Goal: Find specific page/section: Find specific page/section

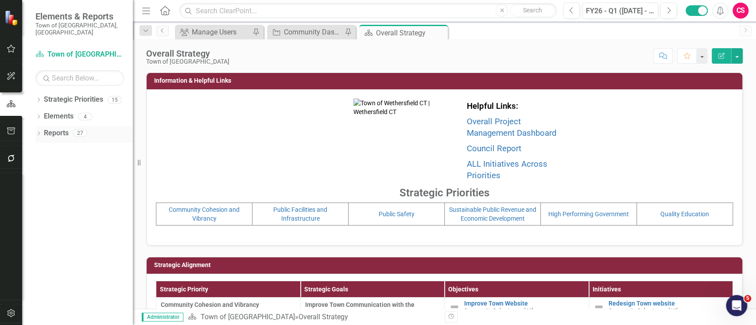
click at [36, 132] on icon "Dropdown" at bounding box center [38, 134] width 6 height 5
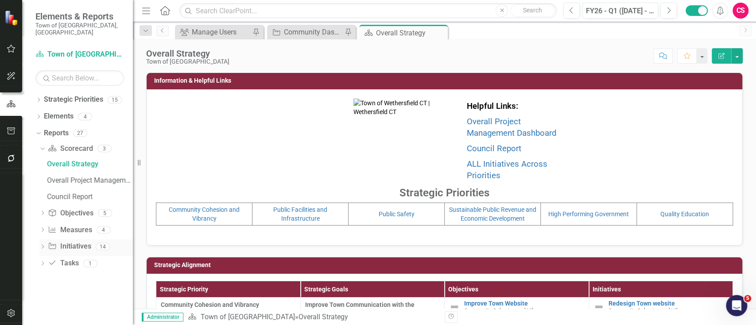
click at [42, 245] on icon "Dropdown" at bounding box center [42, 247] width 6 height 5
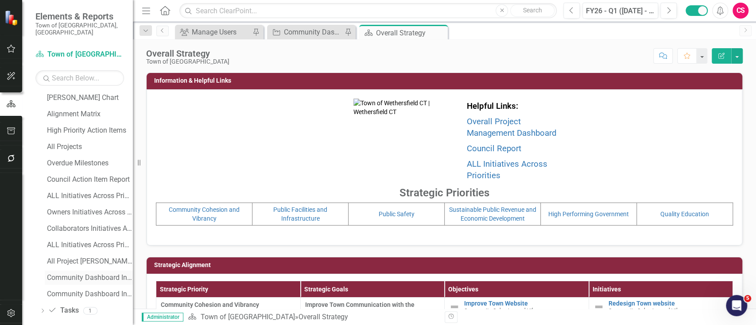
scroll to position [134, 0]
click at [93, 290] on div "Community Dashboard Initiatives & Fields" at bounding box center [90, 294] width 86 height 8
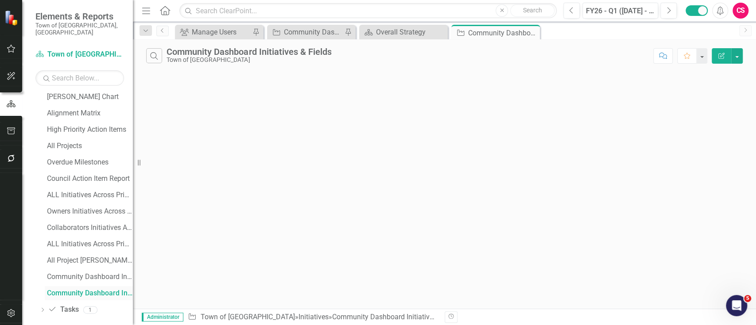
scroll to position [101, 0]
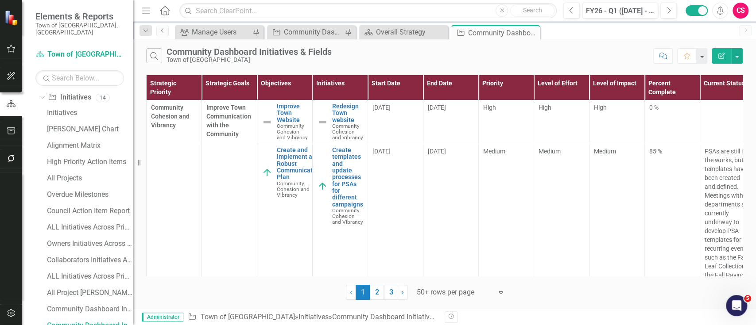
click at [147, 13] on icon "button" at bounding box center [146, 11] width 8 height 6
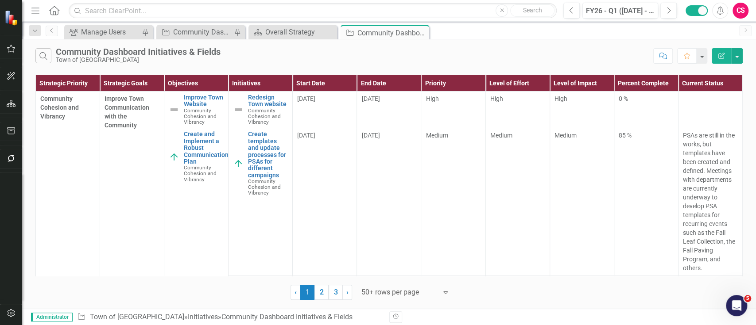
click at [719, 54] on icon "Edit Report" at bounding box center [721, 56] width 8 height 6
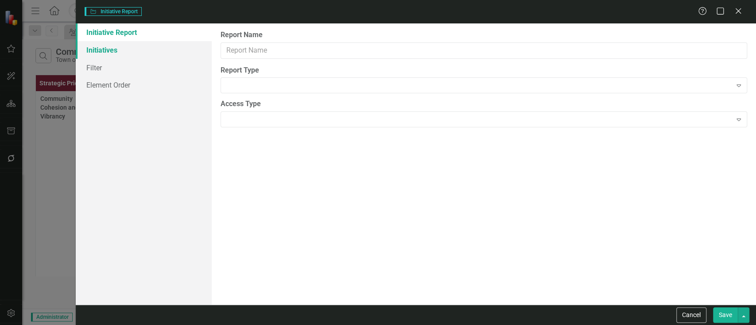
click at [116, 50] on link "Initiatives" at bounding box center [144, 50] width 136 height 18
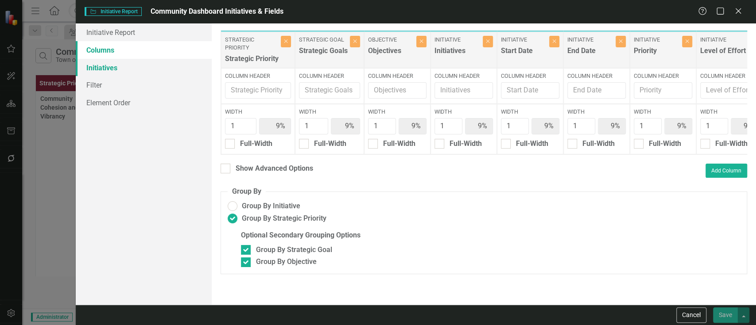
click at [136, 62] on link "Initiatives" at bounding box center [144, 68] width 136 height 18
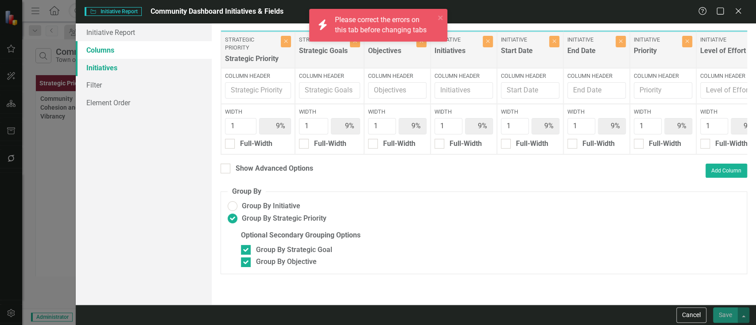
click at [113, 62] on link "Initiatives" at bounding box center [144, 68] width 136 height 18
click at [680, 311] on button "Cancel" at bounding box center [691, 315] width 30 height 15
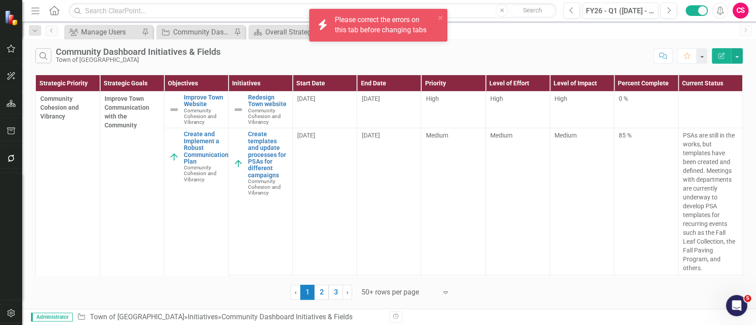
click at [719, 60] on button "Edit Report" at bounding box center [721, 55] width 19 height 15
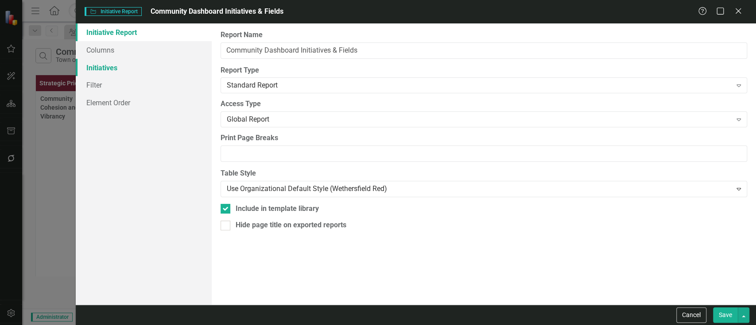
click at [96, 64] on link "Initiatives" at bounding box center [144, 68] width 136 height 18
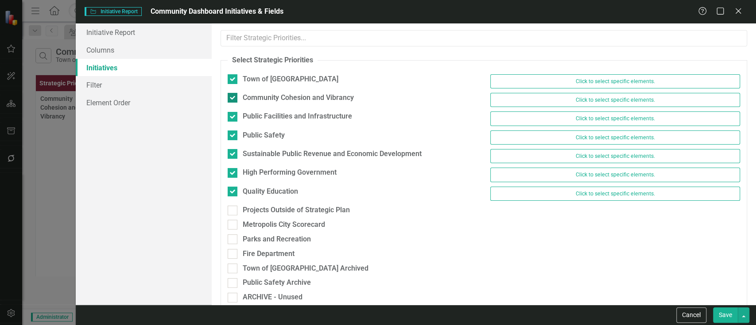
click at [261, 100] on div "Community Cohesion and Vibrancy" at bounding box center [298, 98] width 111 height 10
click at [233, 99] on input "Community Cohesion and Vibrancy" at bounding box center [231, 96] width 6 height 6
checkbox input "false"
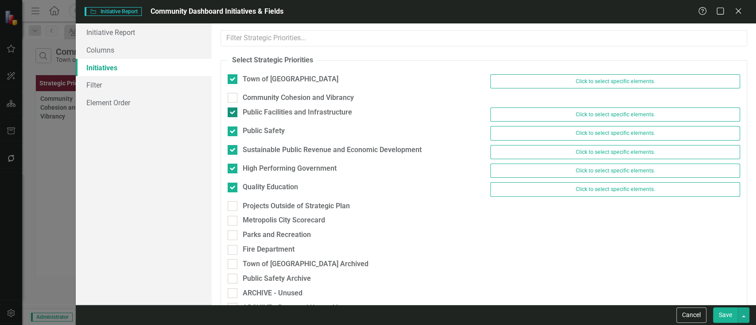
click at [255, 112] on div "Public Facilities and Infrastructure" at bounding box center [297, 113] width 109 height 10
click at [233, 112] on input "Public Facilities and Infrastructure" at bounding box center [231, 111] width 6 height 6
checkbox input "false"
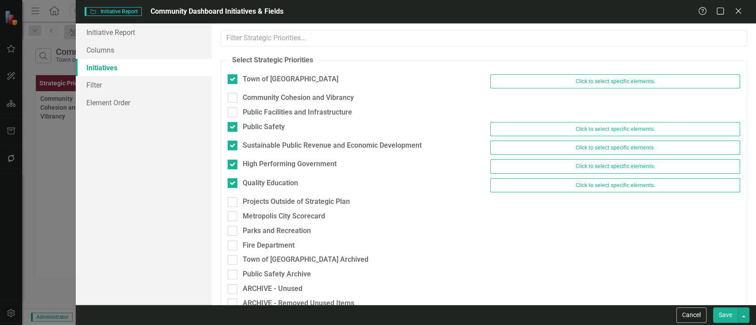
click at [728, 321] on button "Save" at bounding box center [725, 315] width 25 height 15
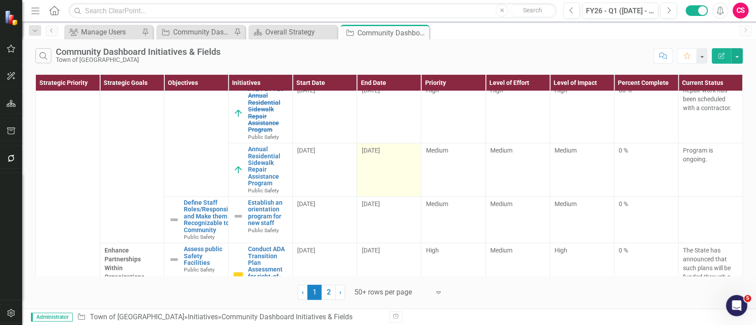
scroll to position [118, 0]
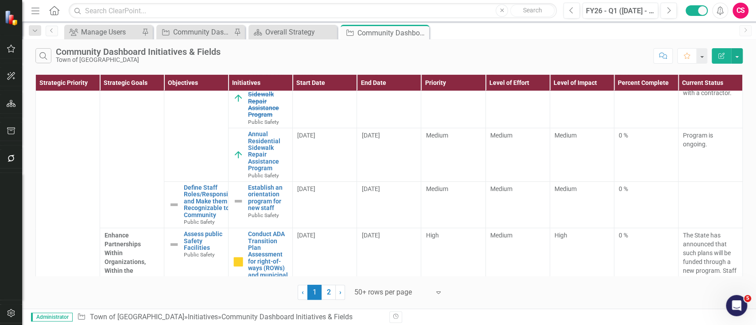
click at [39, 5] on button "Menu" at bounding box center [36, 10] width 12 height 15
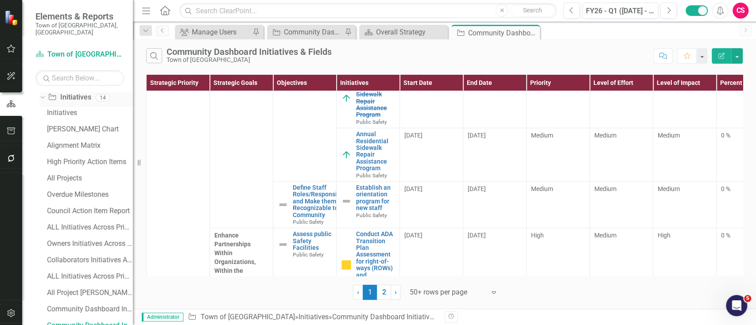
click at [40, 94] on icon "Dropdown" at bounding box center [41, 97] width 5 height 6
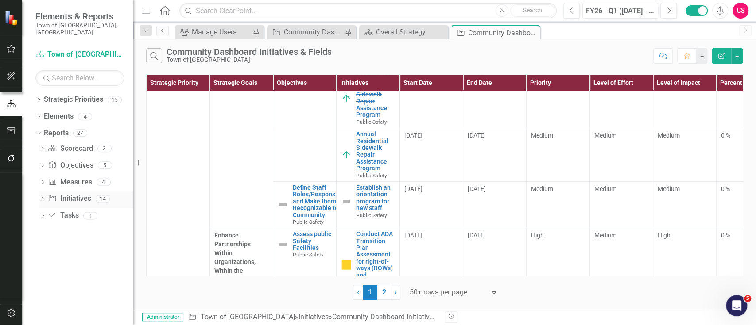
scroll to position [0, 0]
click at [39, 98] on icon "Dropdown" at bounding box center [38, 100] width 6 height 5
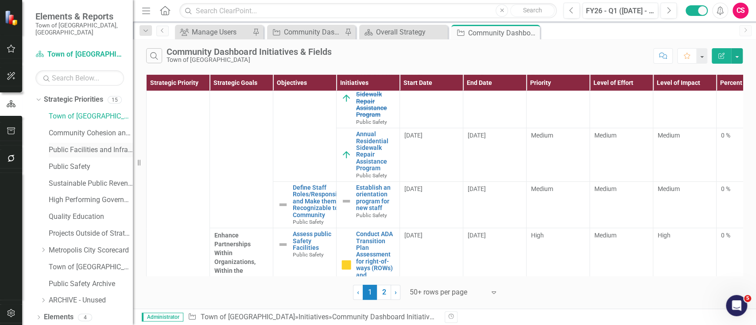
click at [66, 145] on link "Public Facilities and Infrastructure" at bounding box center [91, 150] width 84 height 10
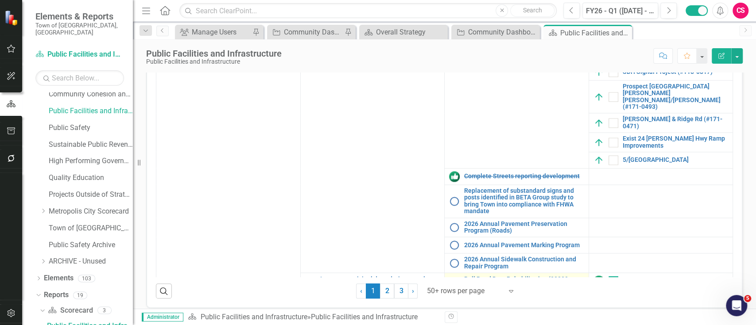
scroll to position [826, 0]
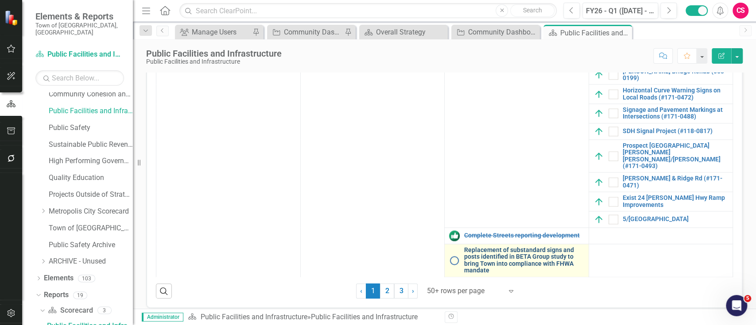
click at [529, 247] on link "Replacement of substandard signs and posts identified in BETA Group study to br…" at bounding box center [524, 260] width 120 height 27
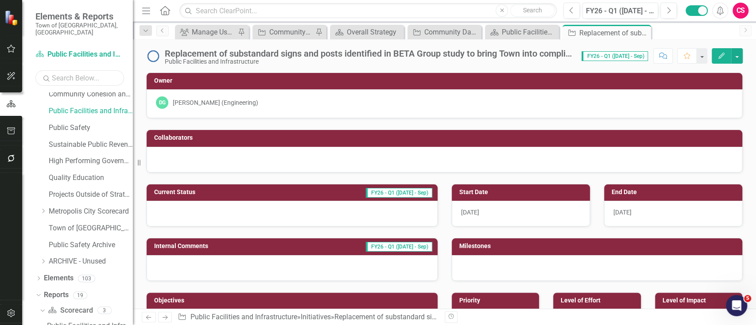
click at [92, 73] on input "text" at bounding box center [79, 77] width 89 height 15
drag, startPoint x: 50, startPoint y: 270, endPoint x: 59, endPoint y: 271, distance: 9.3
click at [50, 274] on link "Elements" at bounding box center [59, 279] width 30 height 10
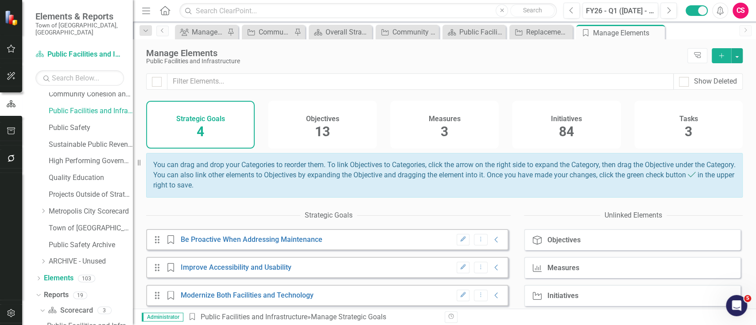
click at [562, 129] on span "84" at bounding box center [566, 131] width 15 height 15
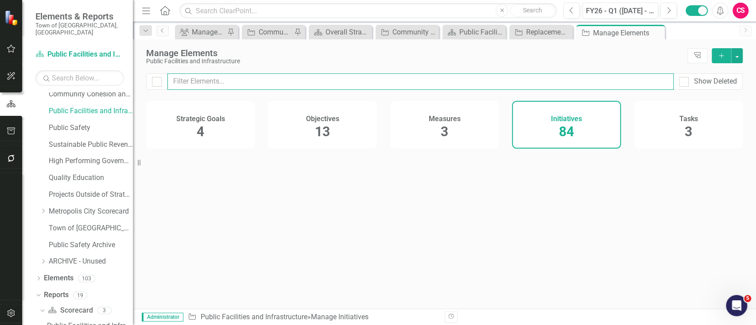
click at [524, 79] on input "text" at bounding box center [420, 81] width 506 height 16
type input "s"
checkbox input "true"
type input "si"
checkbox input "false"
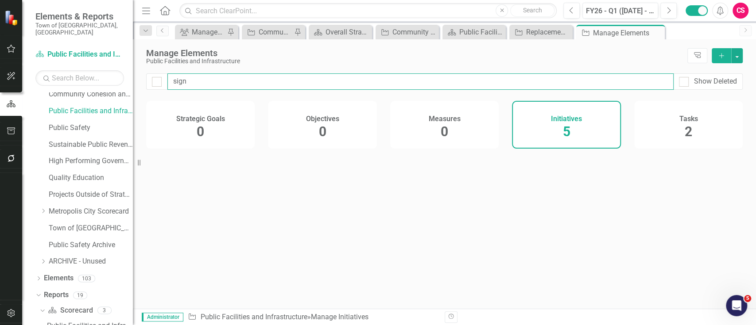
type input "signs"
checkbox input "false"
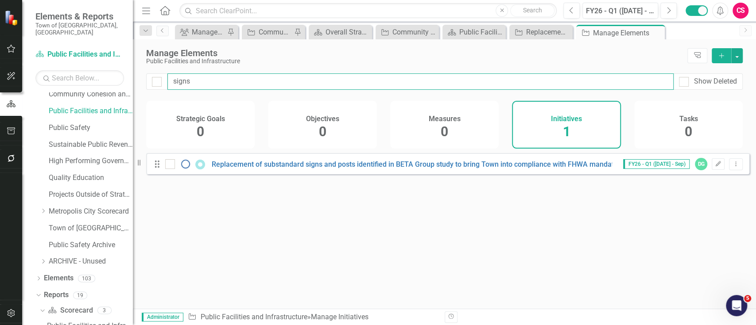
type input "sign"
checkbox input "false"
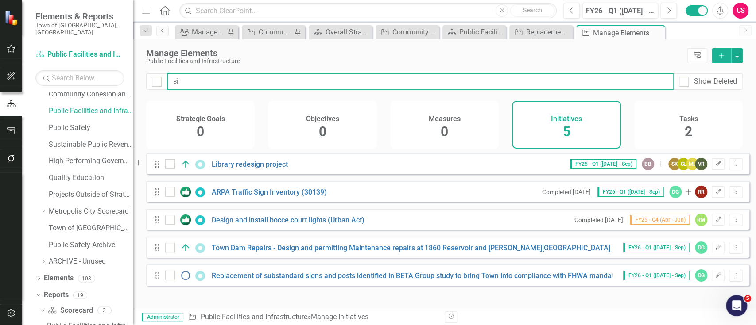
type input "s"
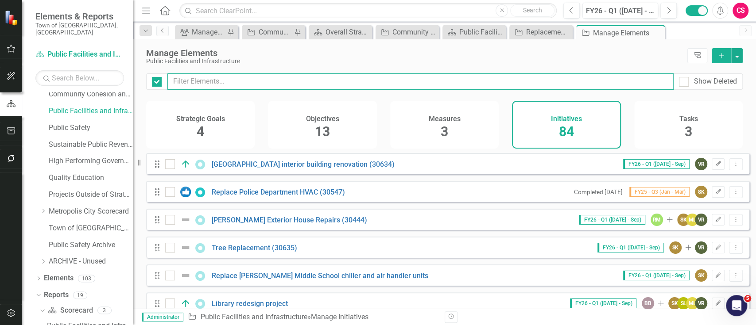
checkbox input "false"
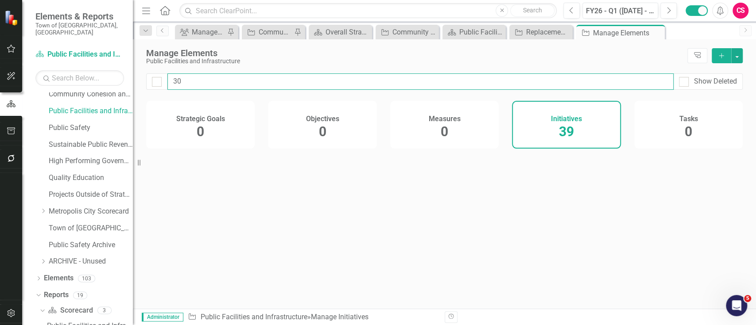
type input "301"
checkbox input "false"
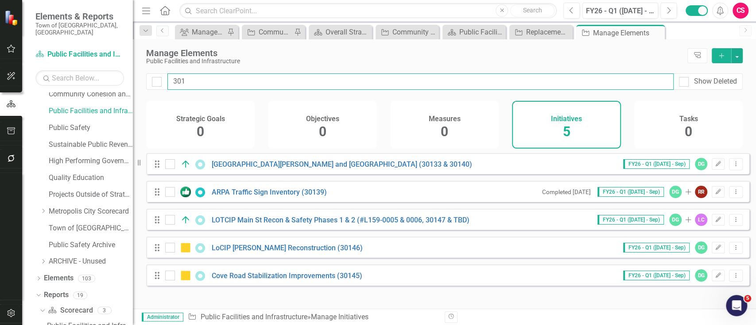
type input "301"
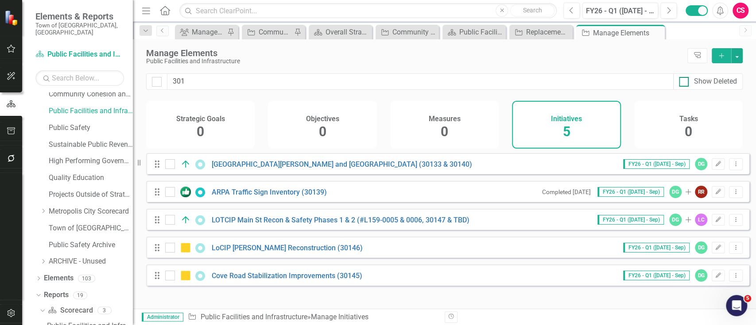
click at [690, 79] on div "Show Deleted" at bounding box center [708, 81] width 70 height 16
click at [690, 79] on div "Show Deleted" at bounding box center [708, 82] width 58 height 10
click at [684, 79] on input "Show Deleted" at bounding box center [682, 80] width 6 height 6
checkbox input "true"
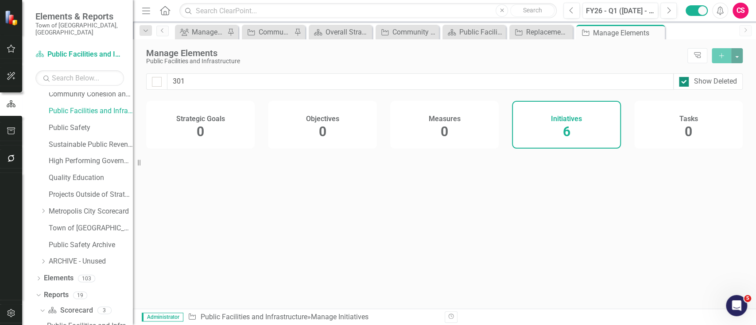
checkbox input "false"
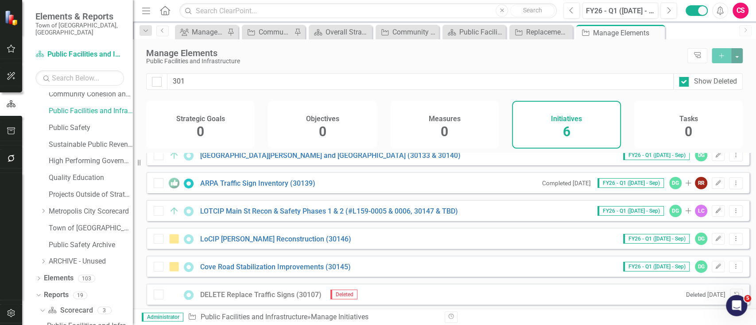
scroll to position [18, 0]
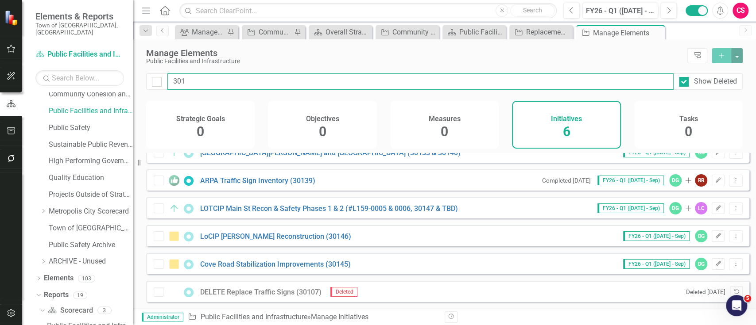
drag, startPoint x: 182, startPoint y: 81, endPoint x: 137, endPoint y: 79, distance: 45.7
click at [137, 79] on div "Elements & Reports Town of [GEOGRAPHIC_DATA], [GEOGRAPHIC_DATA] Strategic Prior…" at bounding box center [378, 162] width 756 height 325
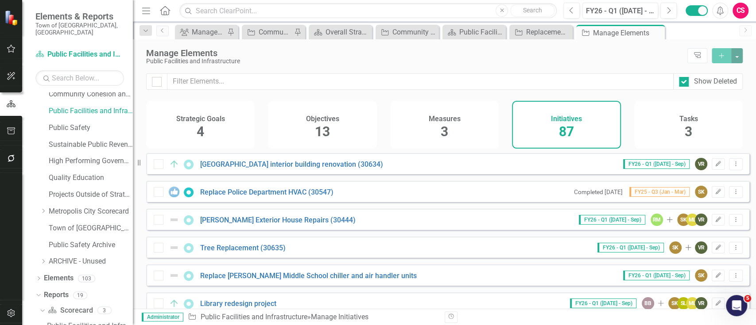
checkbox input "false"
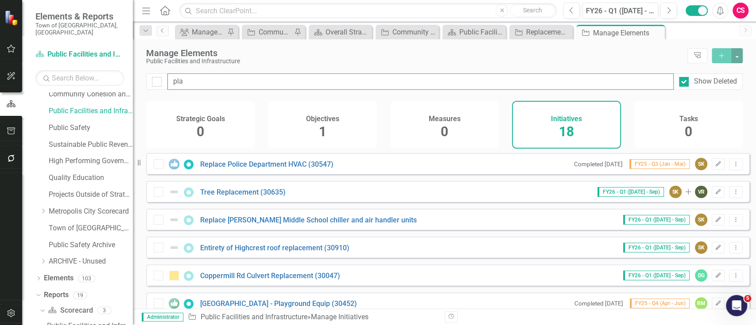
type input "play"
checkbox input "false"
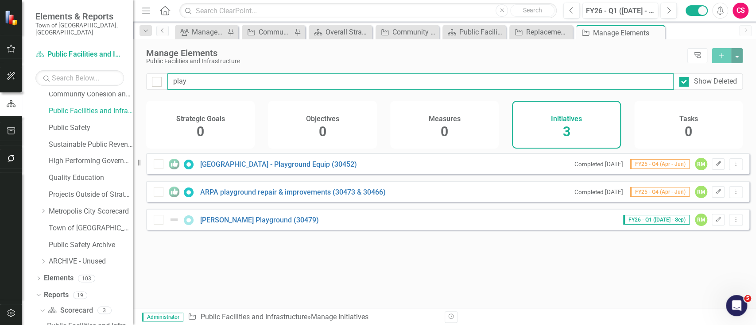
type input "playg"
checkbox input "false"
type input "playgr"
checkbox input "false"
type input "playgro"
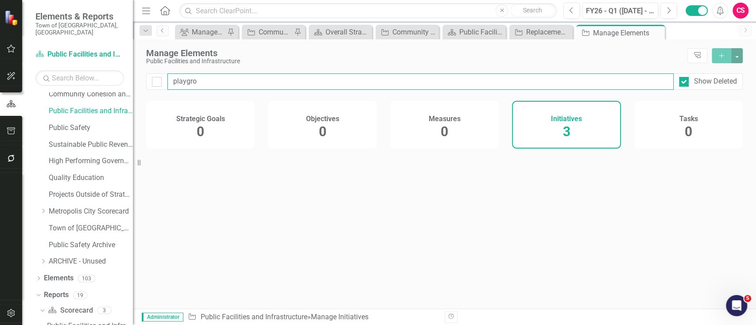
checkbox input "false"
type input "playgrou"
checkbox input "false"
type input "playgroun"
checkbox input "false"
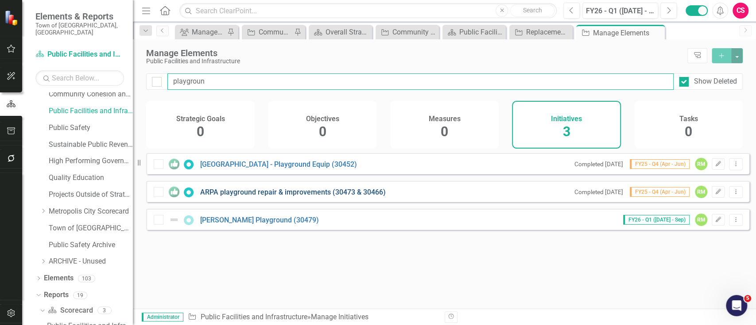
type input "playgroun"
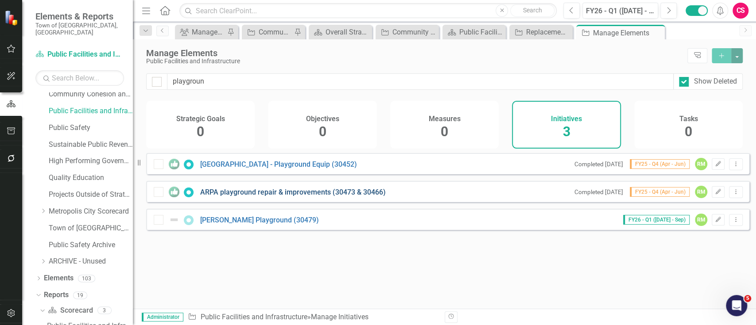
click at [302, 197] on link "ARPA playground repair & improvements (30473 & 30466)" at bounding box center [293, 192] width 186 height 8
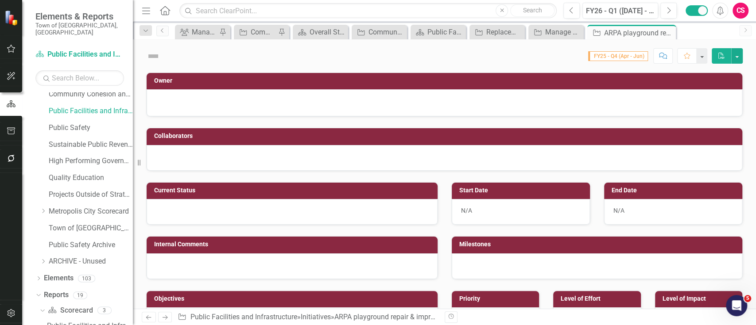
checkbox input "true"
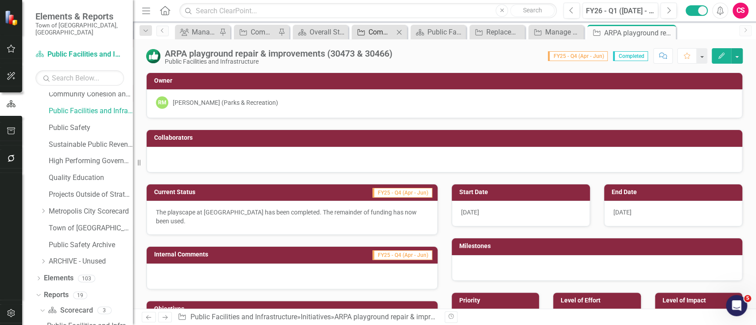
click at [380, 34] on div "Community Dashboard Initiatives & Fields" at bounding box center [380, 32] width 25 height 11
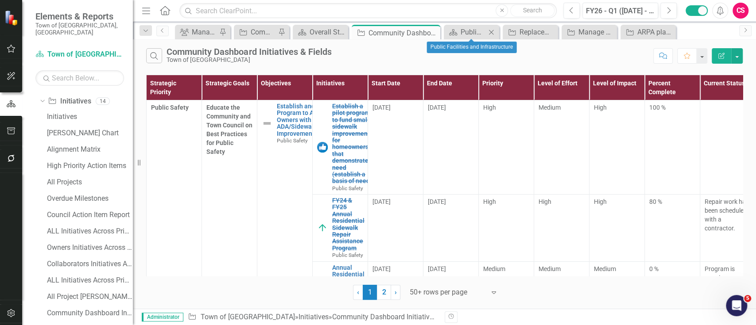
click at [489, 31] on icon "Close" at bounding box center [491, 32] width 9 height 7
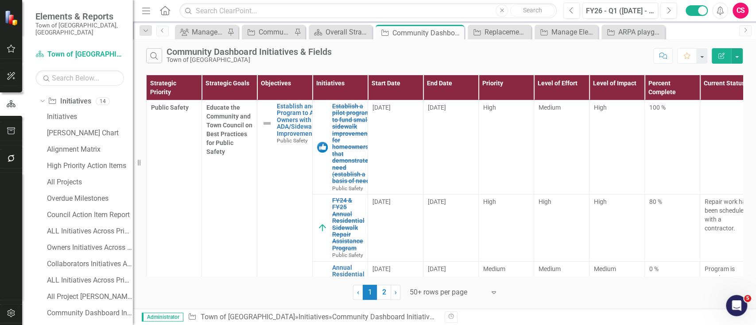
scroll to position [302, 0]
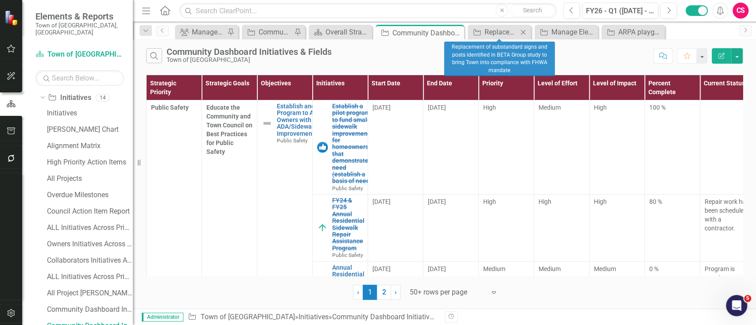
click at [524, 34] on icon "Close" at bounding box center [522, 32] width 9 height 7
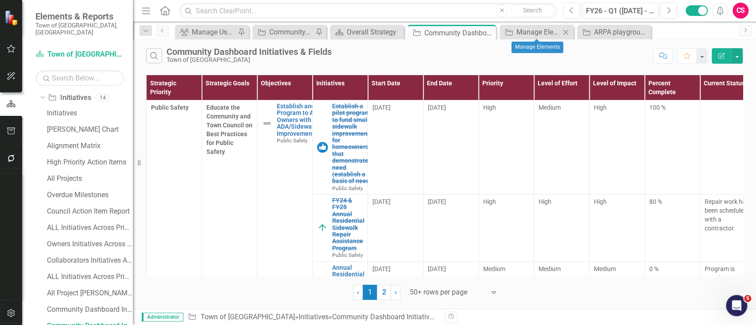
click at [565, 32] on icon "Close" at bounding box center [565, 32] width 9 height 7
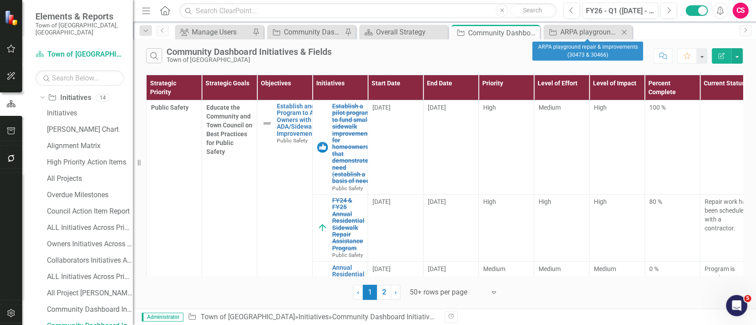
click at [623, 31] on icon "Close" at bounding box center [623, 32] width 9 height 7
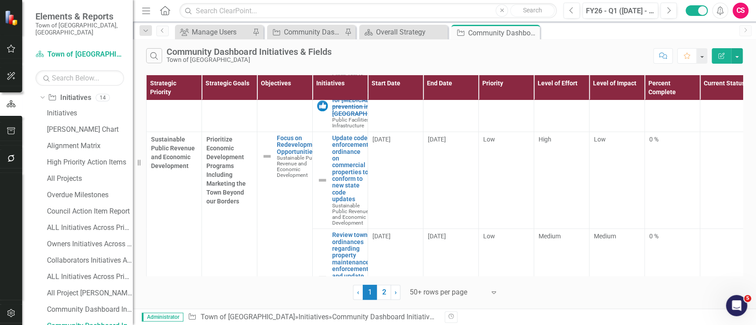
scroll to position [1299, 0]
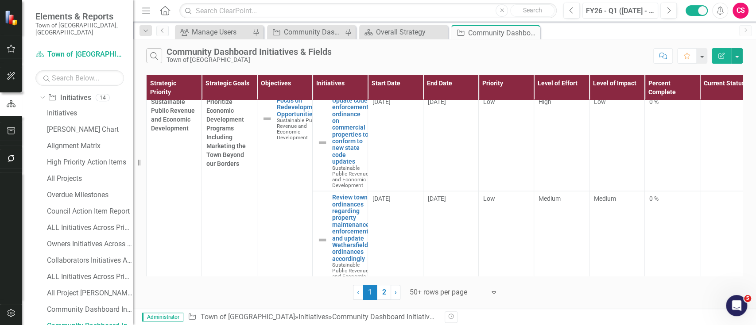
click at [601, 15] on div "FY26 - Q1 ([DATE] - Sep)" at bounding box center [620, 11] width 70 height 11
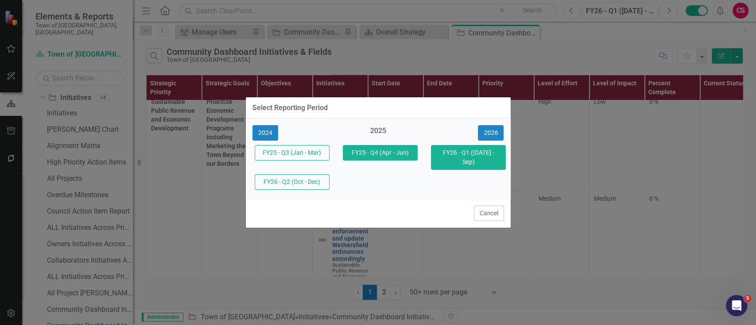
click at [405, 161] on button "FY25 - Q4 (Apr - Jun)" at bounding box center [380, 152] width 75 height 15
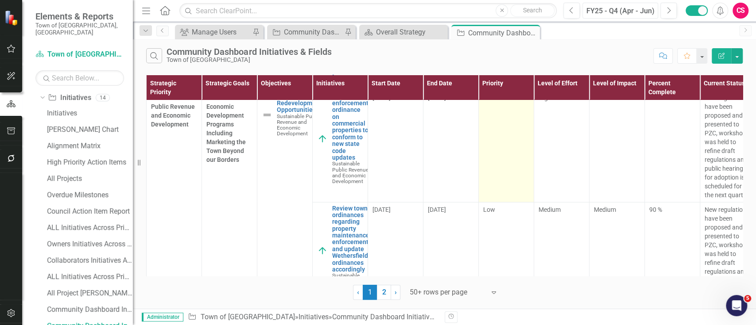
scroll to position [1712, 0]
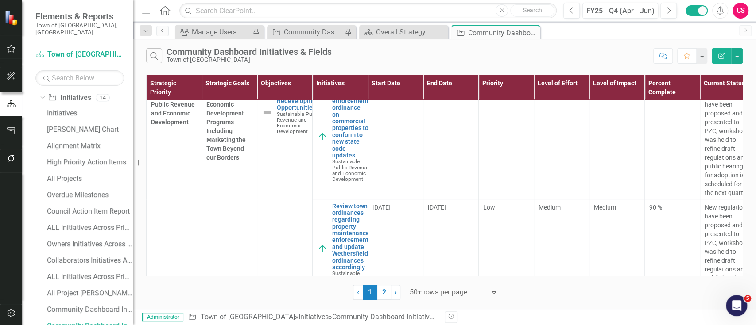
click at [145, 9] on icon "Menu" at bounding box center [146, 10] width 12 height 9
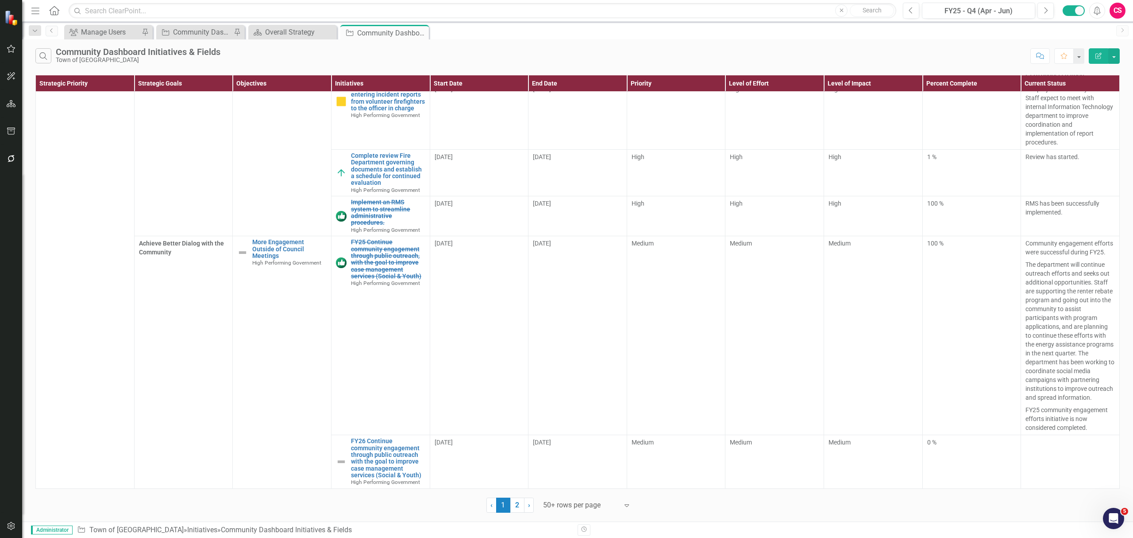
scroll to position [4028, 0]
